Goal: Communication & Community: Answer question/provide support

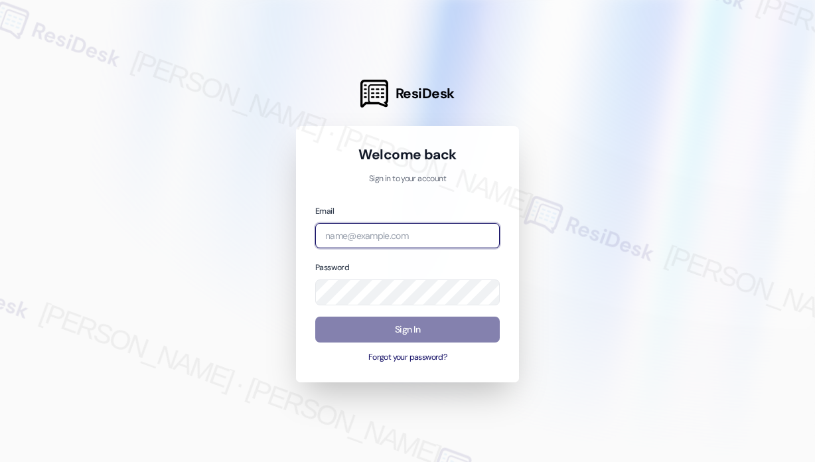
click at [453, 237] on input "email" at bounding box center [407, 236] width 184 height 26
type input "[EMAIL_ADDRESS][PERSON_NAME][DOMAIN_NAME]"
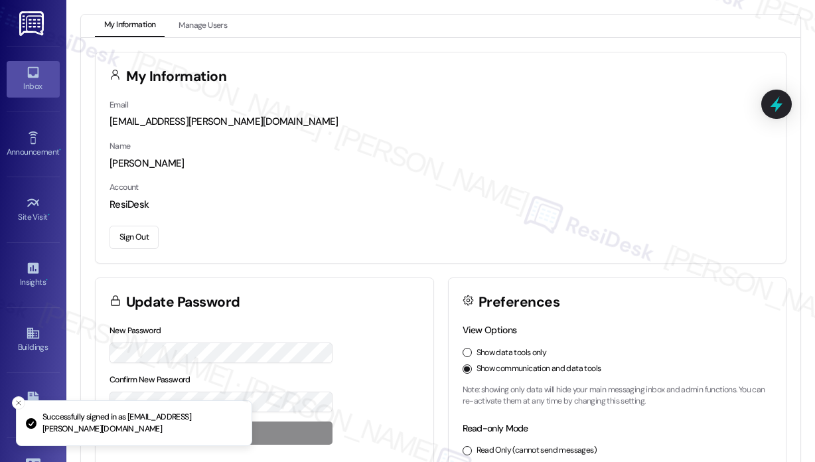
click at [41, 80] on div "Inbox" at bounding box center [33, 86] width 66 height 13
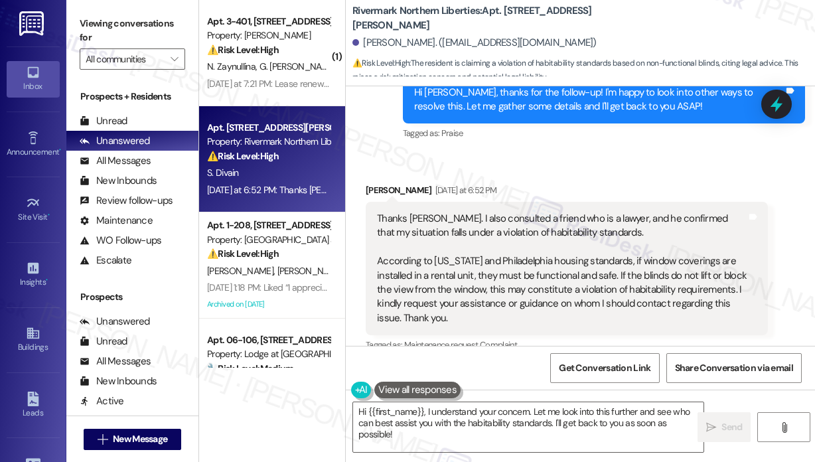
scroll to position [5917, 0]
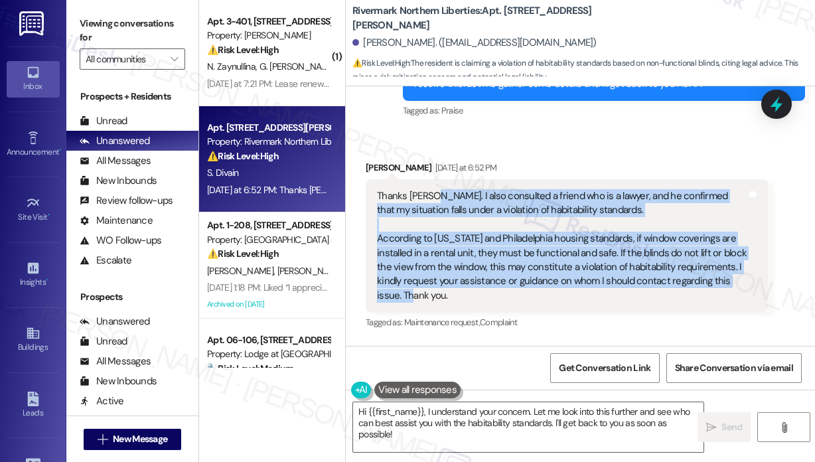
drag, startPoint x: 401, startPoint y: 297, endPoint x: 426, endPoint y: 198, distance: 101.9
click at [426, 198] on div "Thanks Jay. I also consulted a friend who is a lawyer, and he confirmed that my…" at bounding box center [562, 245] width 370 height 113
copy div "also consulted a friend who is a lawyer, and he confirmed that my situation fal…"
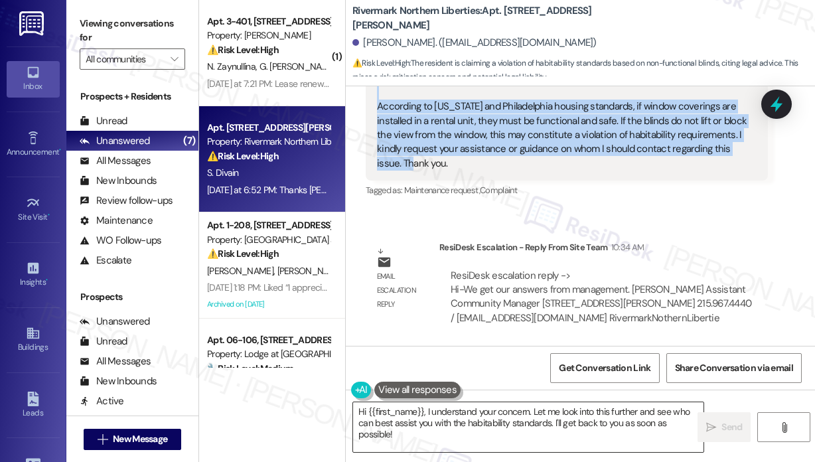
click at [529, 443] on textarea "Hi {{first_name}}, I understand your concern. Let me look into this further and…" at bounding box center [528, 427] width 350 height 50
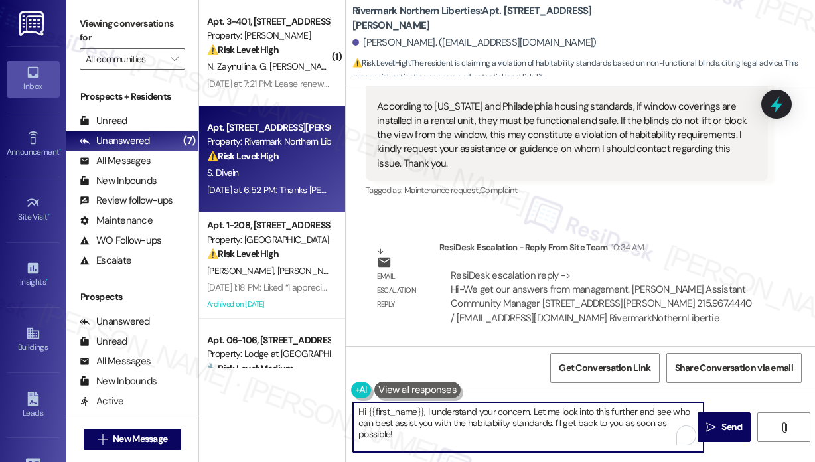
click at [529, 443] on textarea "Hi {{first_name}}, I understand your concern. Let me look into this further and…" at bounding box center [528, 427] width 350 height 50
drag, startPoint x: 531, startPoint y: 411, endPoint x: 536, endPoint y: 432, distance: 21.9
click at [536, 432] on textarea "Hi {{first_name}}, I understand your concern. Let me look into this further and…" at bounding box center [528, 427] width 350 height 50
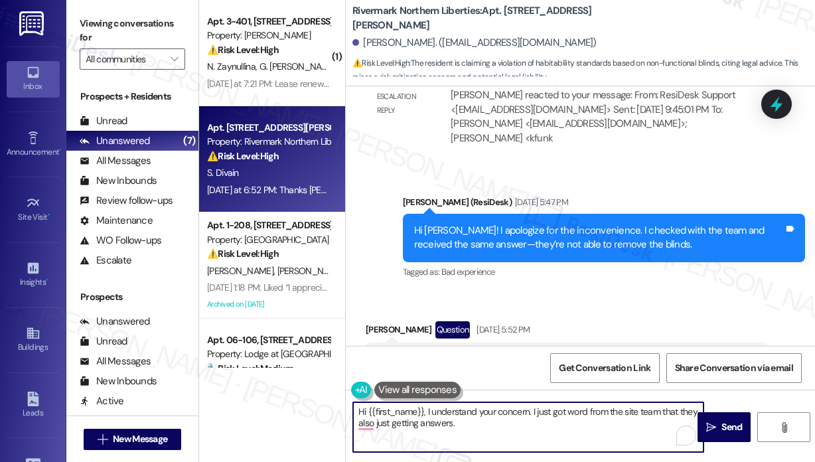
scroll to position [5187, 0]
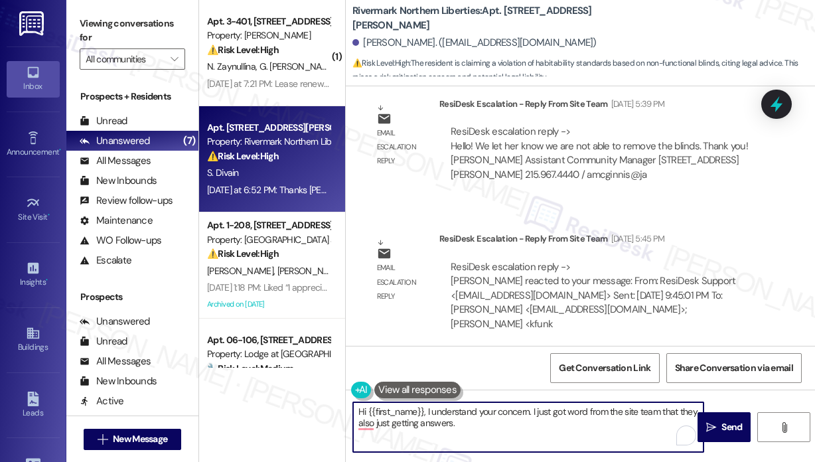
drag, startPoint x: 469, startPoint y: 423, endPoint x: 427, endPoint y: 410, distance: 43.7
click at [427, 410] on textarea "Hi {{first_name}}, I understand your concern. I just got word from the site tea…" at bounding box center [528, 427] width 350 height 50
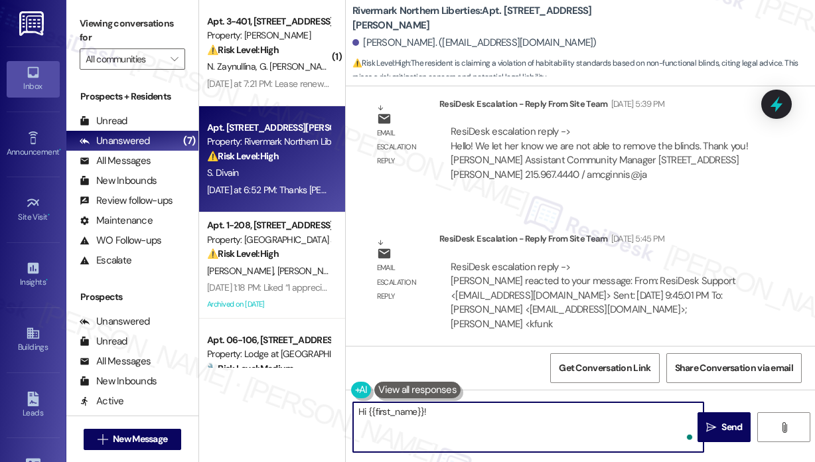
paste textarea "I asked the site team if they could forward your request to management, and the…"
type textarea "Hi {{first_name}}! I asked the site team if they could forward your request to …"
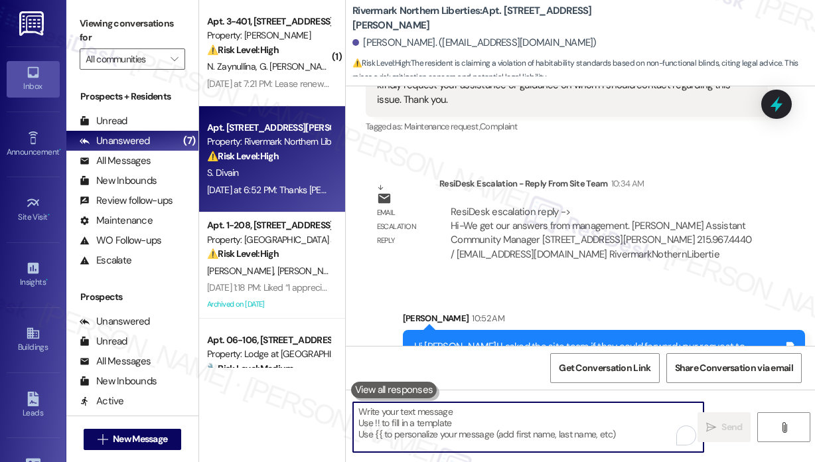
scroll to position [6156, 0]
